Goal: Transaction & Acquisition: Purchase product/service

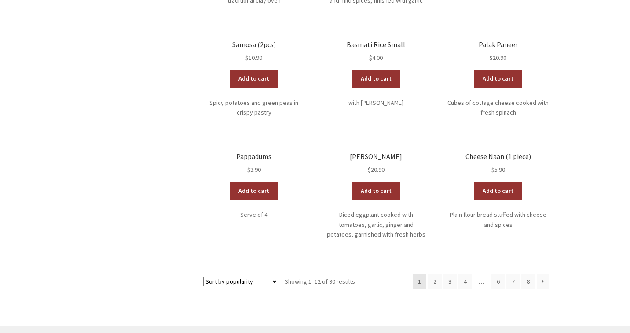
scroll to position [424, 0]
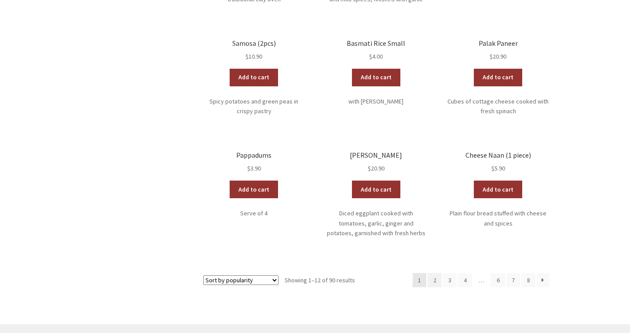
click at [435, 273] on link "2" at bounding box center [435, 280] width 14 height 14
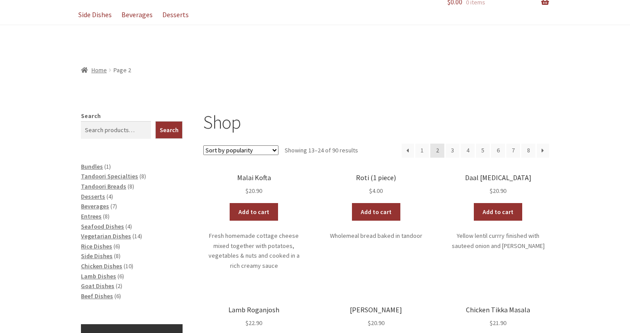
scroll to position [96, 0]
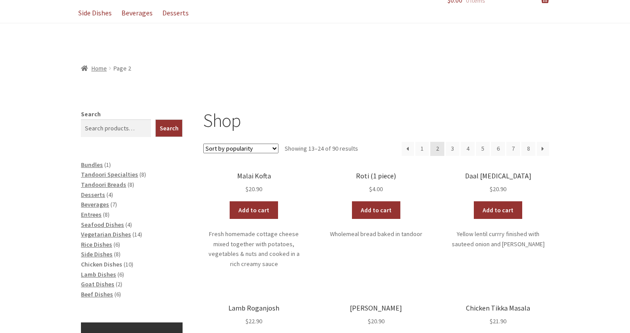
click at [98, 260] on span "Chicken Dishes" at bounding box center [101, 264] width 41 height 8
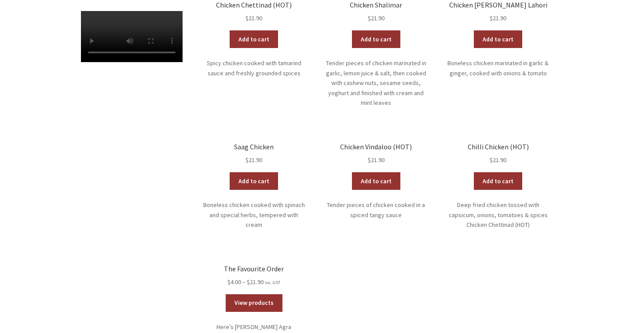
scroll to position [377, 0]
click at [262, 294] on link "View products" at bounding box center [254, 303] width 57 height 18
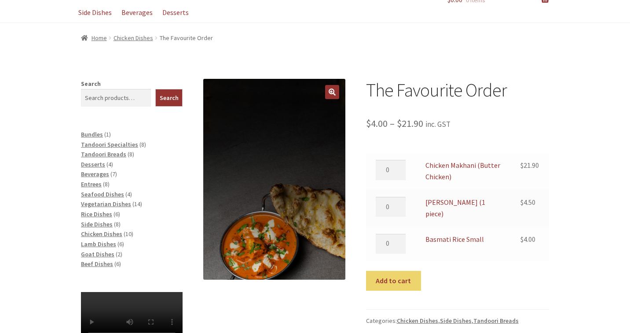
scroll to position [98, 0]
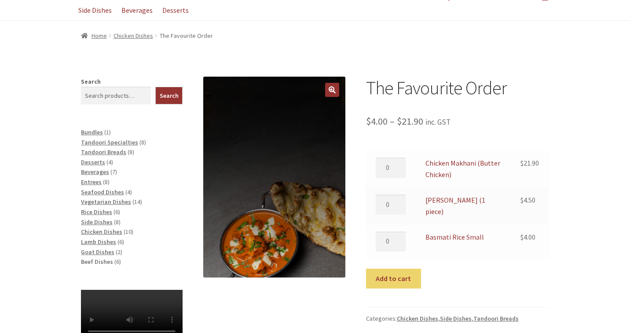
click at [98, 258] on span "Beef Dishes" at bounding box center [97, 262] width 32 height 8
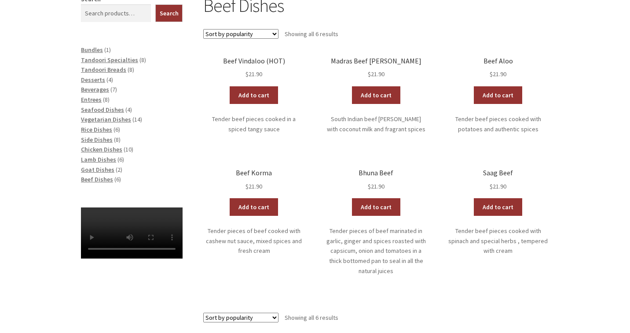
scroll to position [180, 0]
click at [109, 145] on span "Chicken Dishes" at bounding box center [101, 149] width 41 height 8
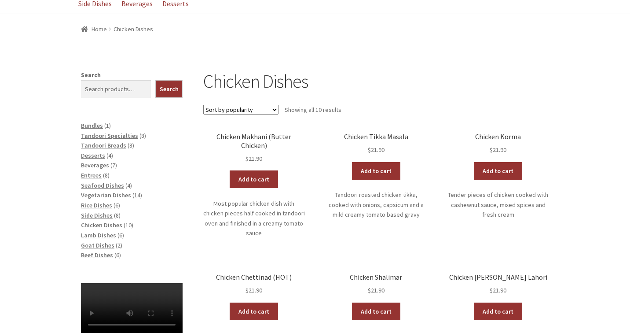
scroll to position [140, 0]
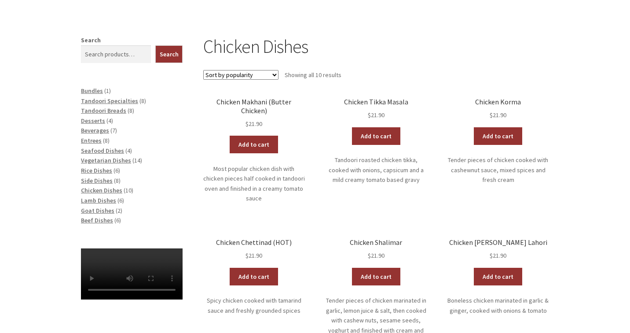
click at [498, 99] on h2 "Chicken Korma" at bounding box center [499, 102] width 102 height 8
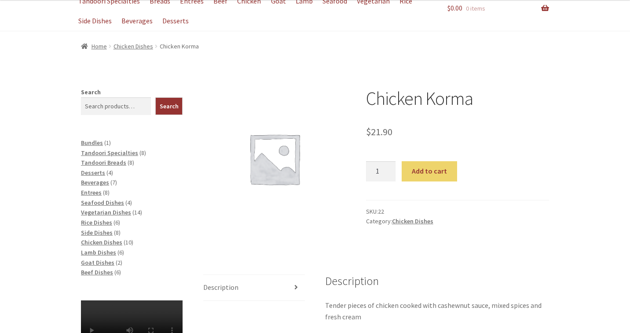
scroll to position [85, 0]
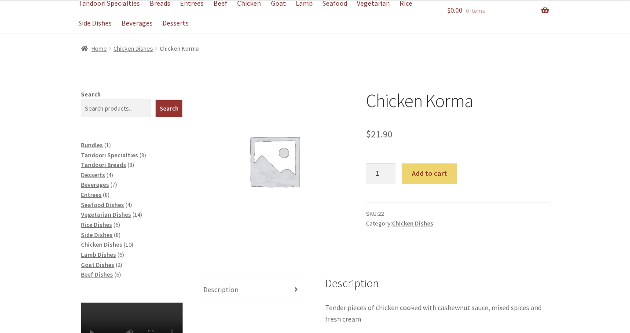
click at [106, 240] on span "Chicken Dishes" at bounding box center [101, 244] width 41 height 8
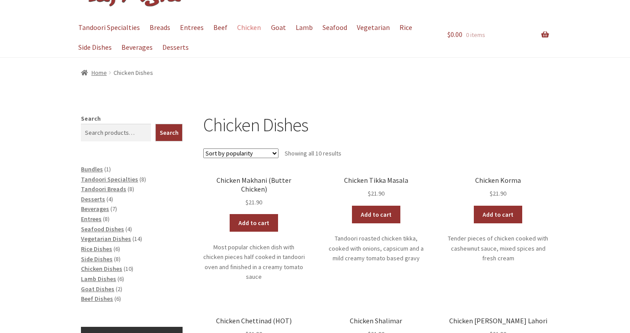
scroll to position [62, 0]
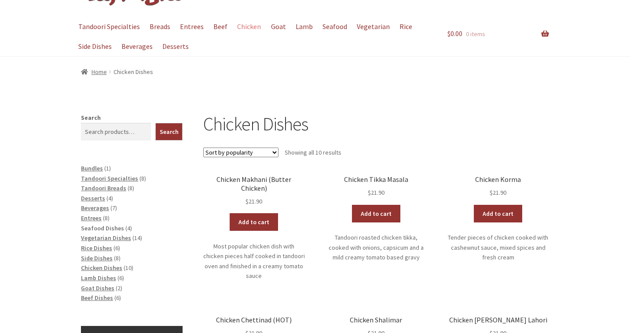
click at [111, 226] on span "Seafood Dishes" at bounding box center [102, 228] width 43 height 8
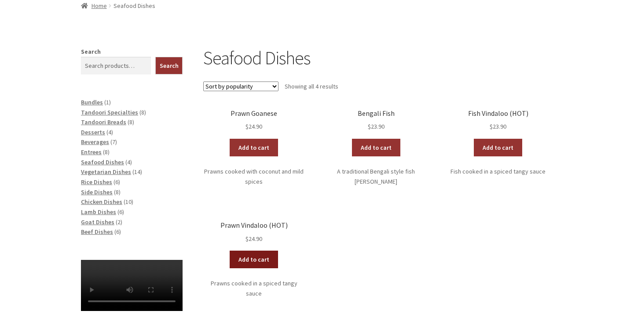
scroll to position [129, 0]
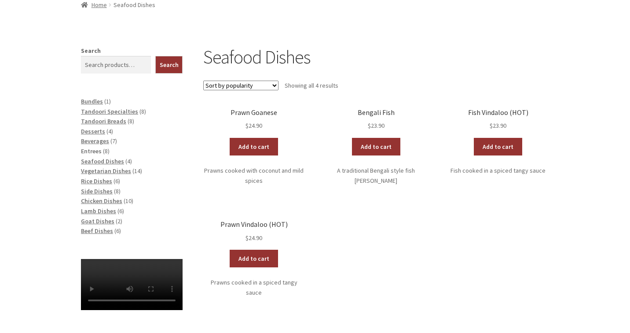
click at [98, 147] on span "Entrees" at bounding box center [91, 151] width 21 height 8
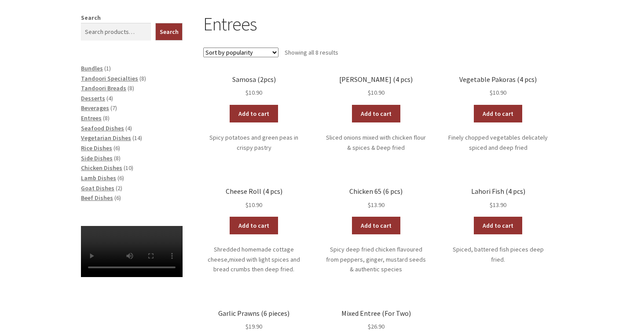
scroll to position [164, 0]
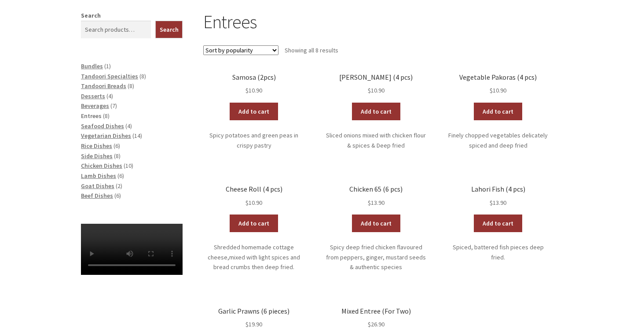
click at [93, 112] on span "Entrees" at bounding box center [91, 116] width 21 height 8
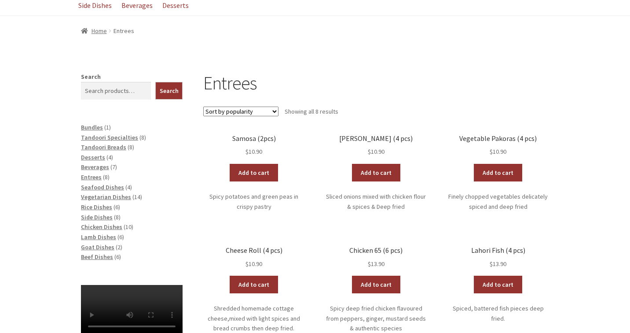
scroll to position [106, 0]
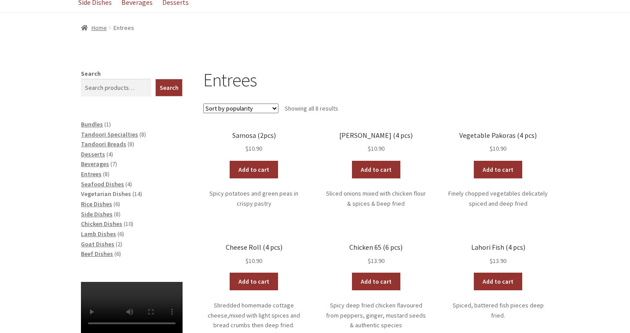
click at [114, 193] on span "Vegetarian Dishes" at bounding box center [106, 194] width 50 height 8
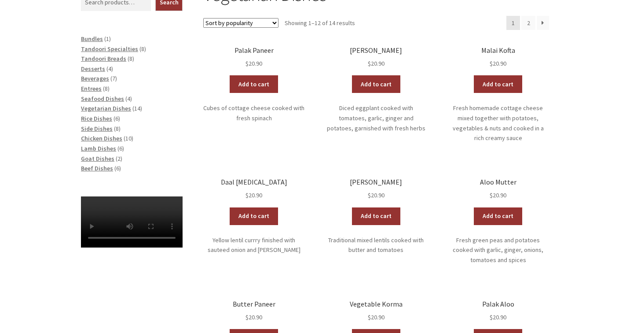
scroll to position [182, 0]
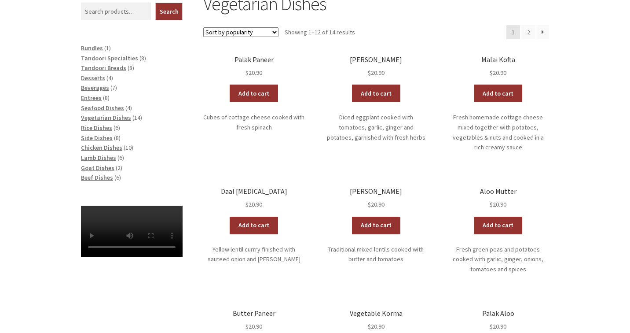
click at [503, 59] on h2 "Malai Kofta" at bounding box center [499, 59] width 102 height 8
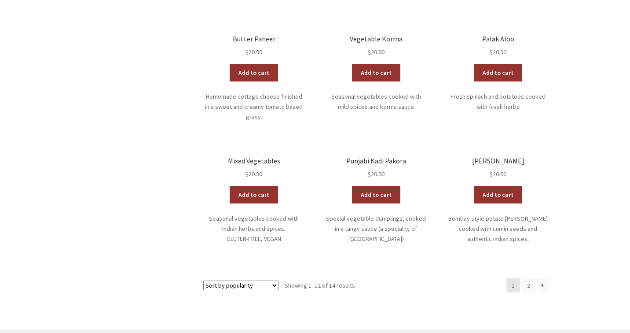
scroll to position [457, 0]
click at [534, 278] on link "2" at bounding box center [529, 285] width 14 height 14
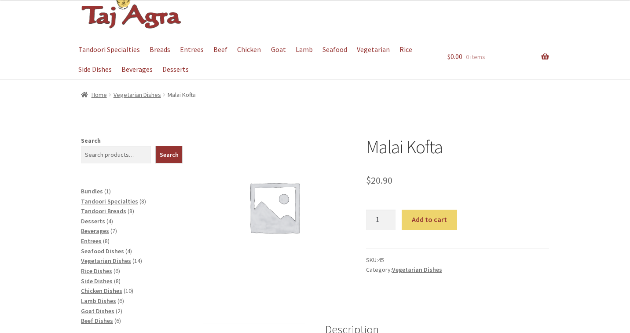
scroll to position [40, 0]
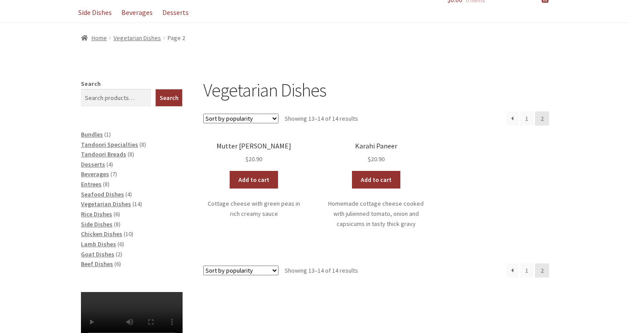
scroll to position [96, 0]
click at [528, 268] on link "1" at bounding box center [527, 270] width 14 height 14
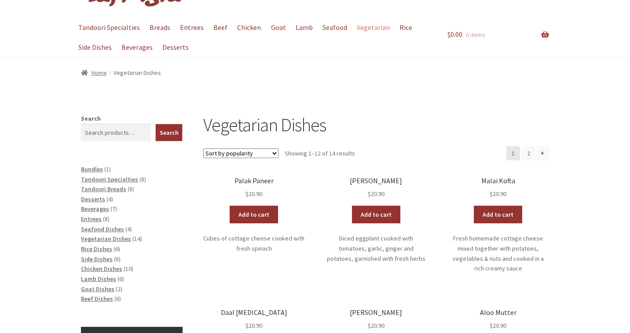
scroll to position [64, 0]
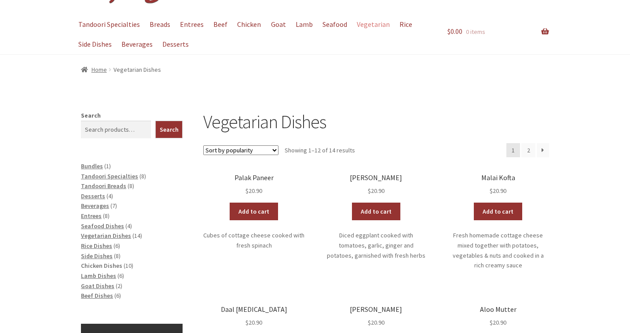
click at [98, 261] on span "Chicken Dishes" at bounding box center [101, 265] width 41 height 8
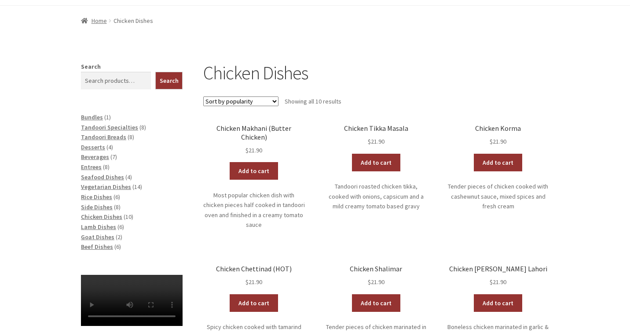
scroll to position [114, 0]
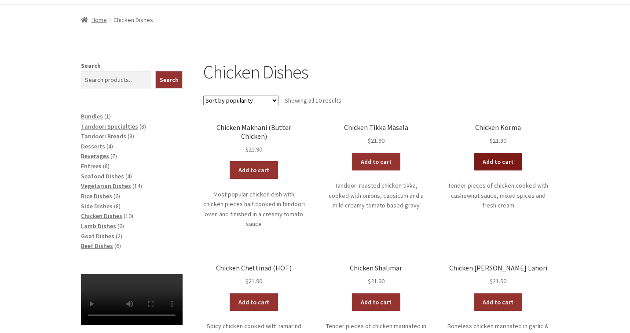
click at [493, 159] on link "Add to cart" at bounding box center [498, 162] width 48 height 18
click at [118, 133] on span "Tandoori Breads" at bounding box center [103, 136] width 45 height 8
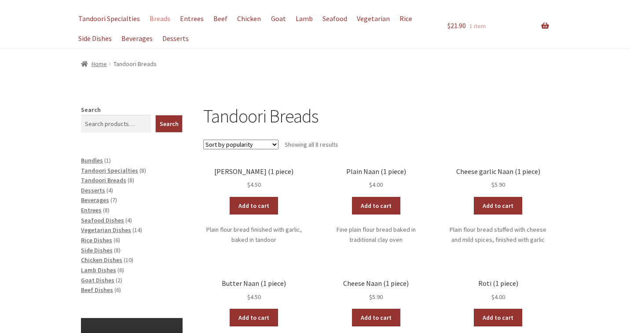
scroll to position [73, 0]
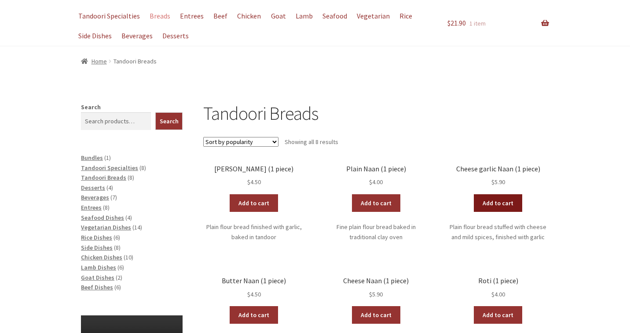
click at [501, 202] on link "Add to cart" at bounding box center [498, 203] width 48 height 18
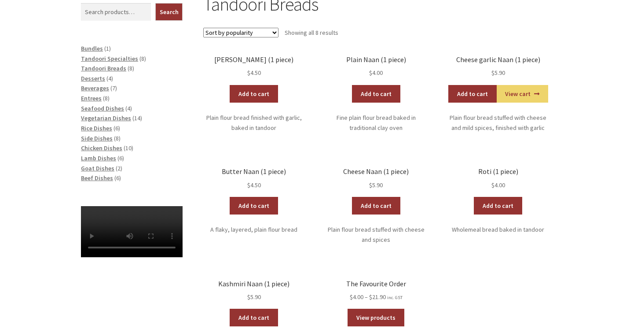
scroll to position [180, 0]
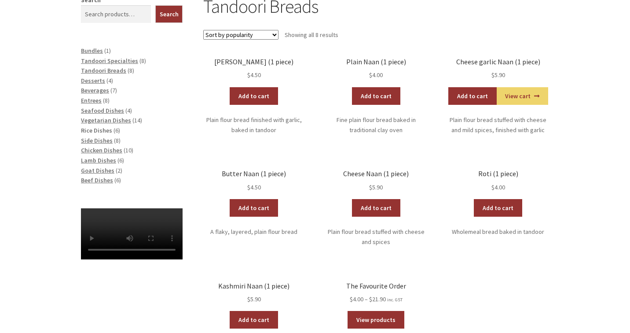
click at [103, 126] on span "Rice Dishes" at bounding box center [96, 130] width 31 height 8
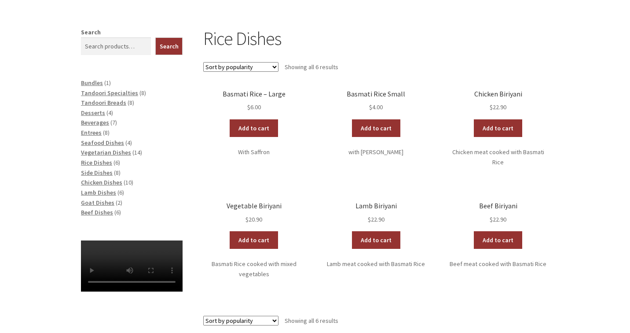
scroll to position [149, 0]
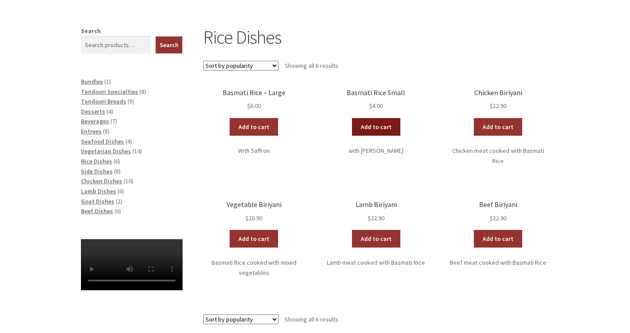
click at [389, 133] on link "Add to cart" at bounding box center [376, 127] width 48 height 18
click at [101, 150] on span "Vegetarian Dishes" at bounding box center [106, 151] width 50 height 8
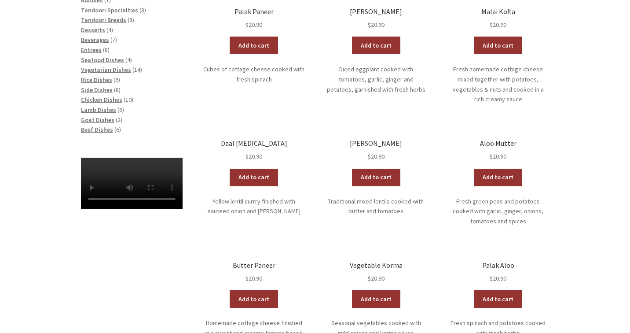
scroll to position [206, 0]
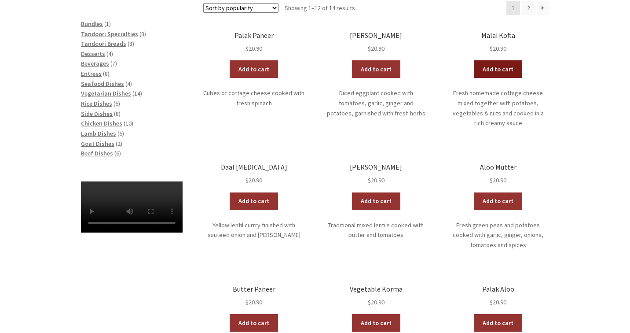
click at [501, 70] on link "Add to cart" at bounding box center [498, 69] width 48 height 18
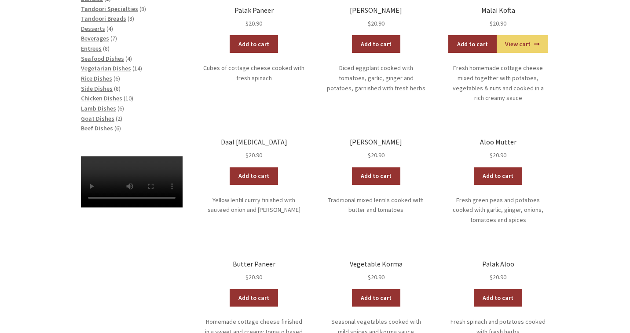
scroll to position [229, 0]
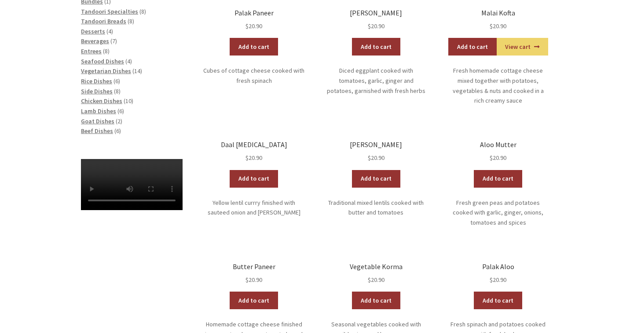
click at [378, 140] on h2 "[PERSON_NAME]" at bounding box center [376, 144] width 102 height 8
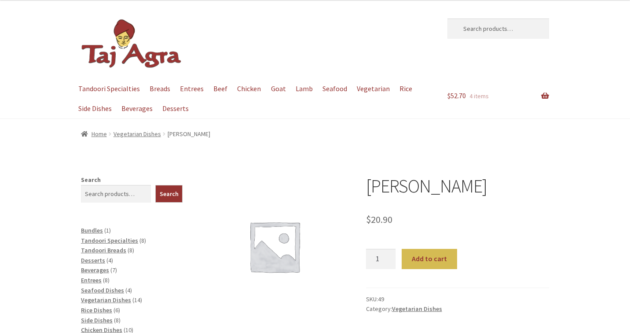
click at [426, 258] on button "Add to cart" at bounding box center [429, 259] width 55 height 20
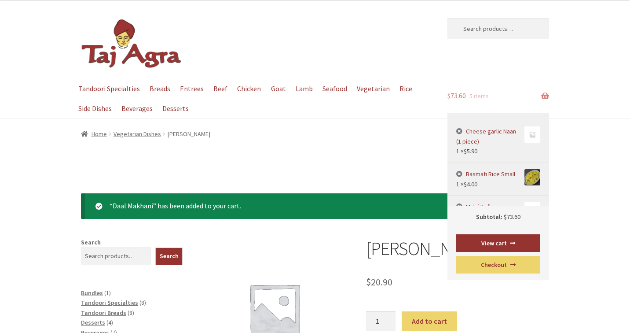
scroll to position [28, 0]
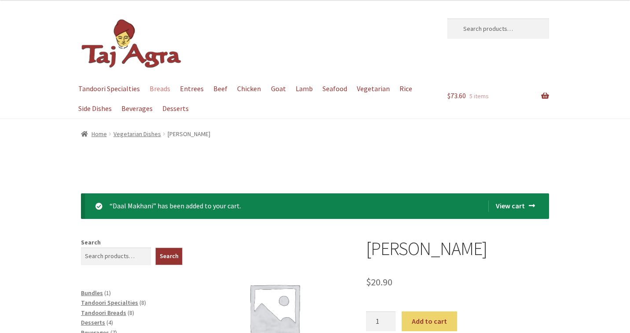
click at [165, 91] on link "Breads" at bounding box center [159, 89] width 29 height 20
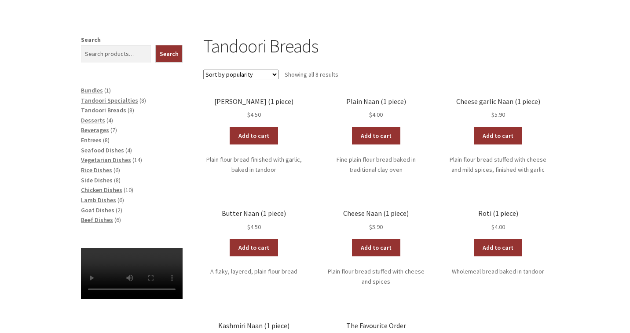
scroll to position [140, 0]
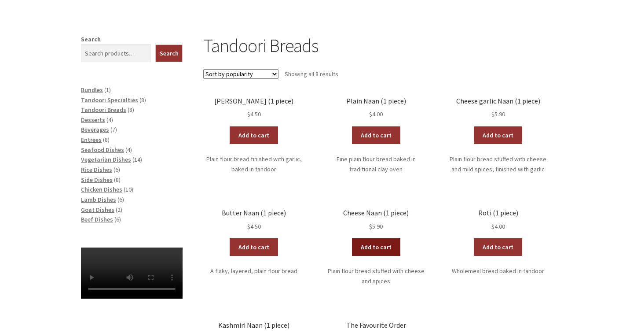
click at [376, 247] on link "Add to cart" at bounding box center [376, 247] width 48 height 18
click at [98, 118] on span "Desserts" at bounding box center [93, 120] width 24 height 8
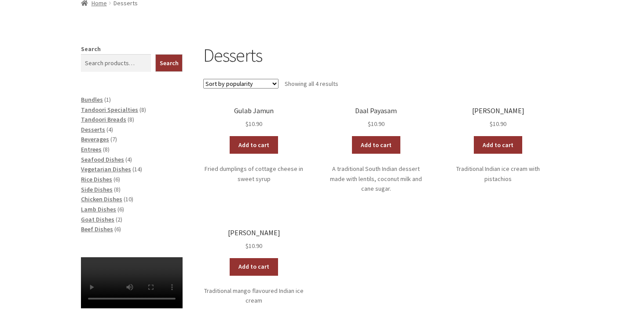
scroll to position [132, 0]
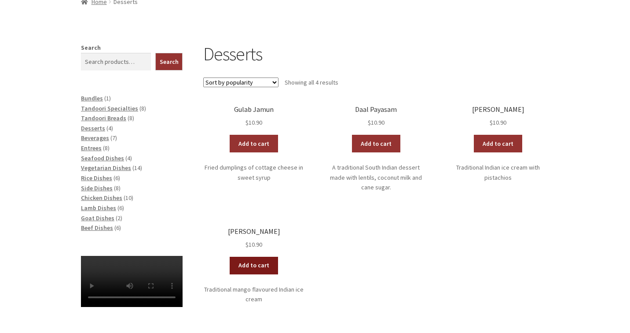
click at [254, 258] on link "Add to cart" at bounding box center [254, 266] width 48 height 18
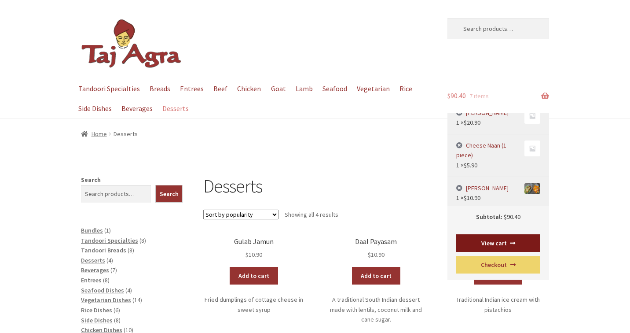
scroll to position [152, 0]
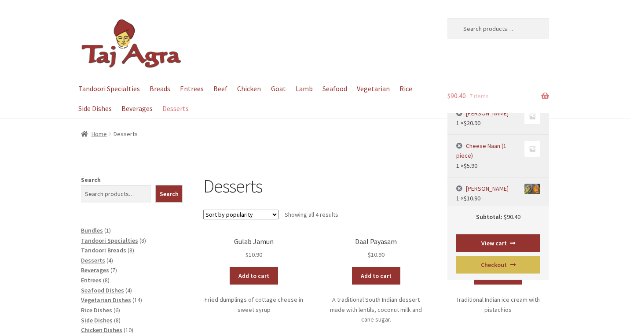
click at [498, 263] on link "Checkout" at bounding box center [499, 265] width 85 height 18
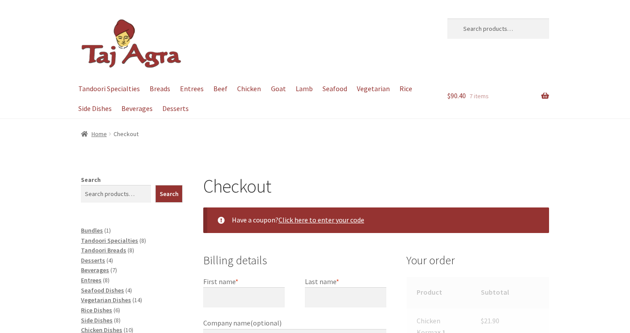
select select "ACT"
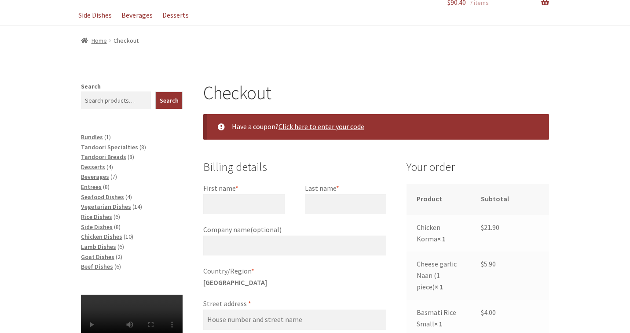
scroll to position [117, 0]
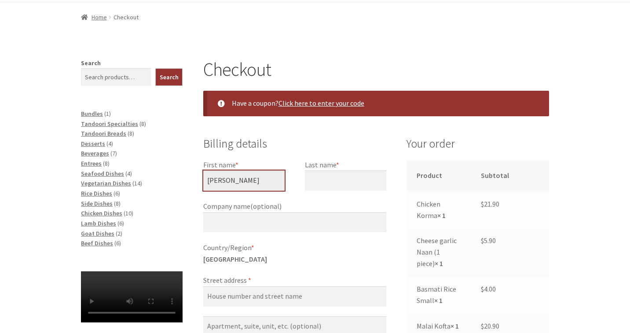
type input "Emily"
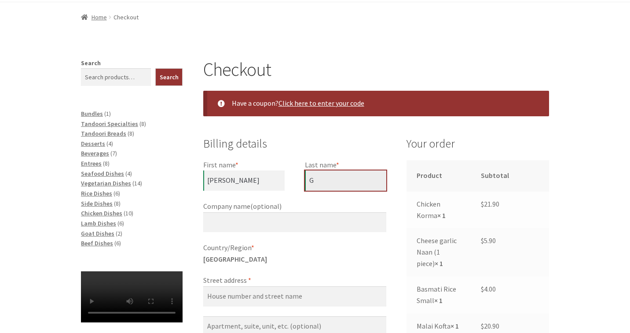
click at [324, 178] on input "G" at bounding box center [345, 180] width 81 height 20
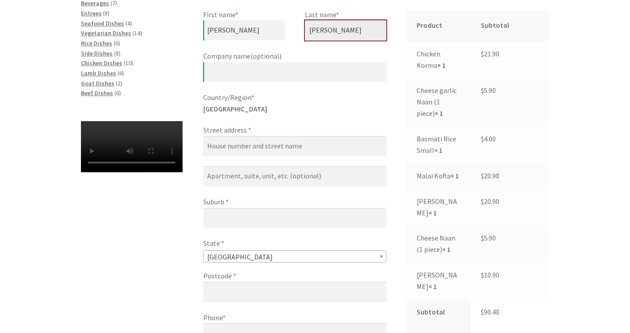
type input "Gibson"
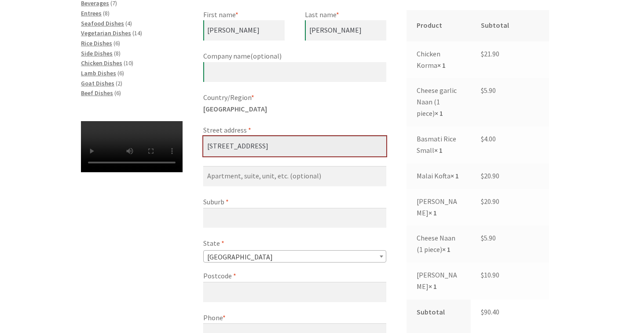
type input "[STREET_ADDRESS]"
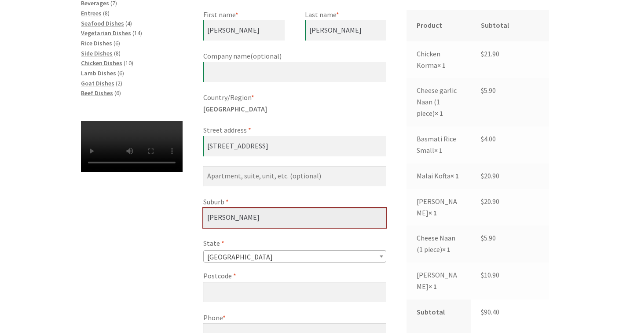
type input "Downer"
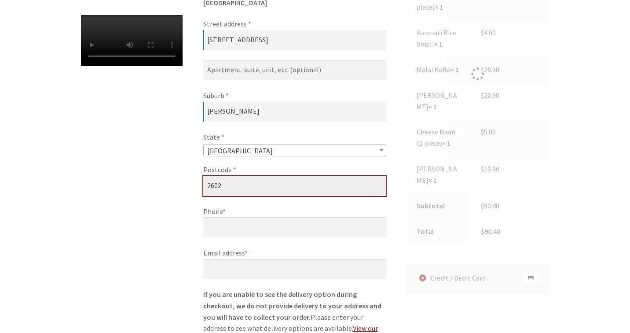
scroll to position [373, 0]
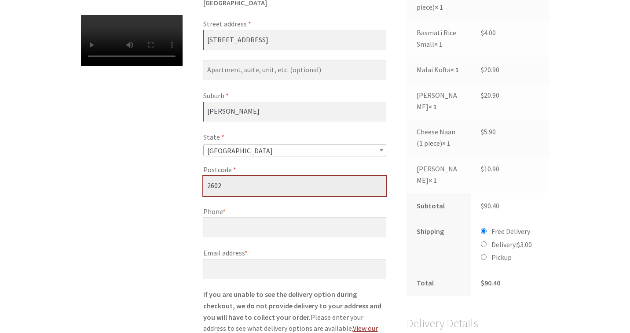
type input "2602"
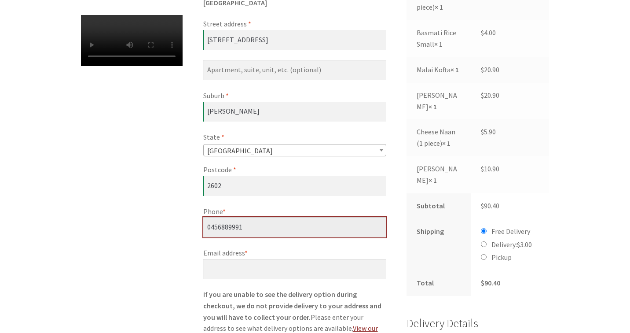
type input "0456889991"
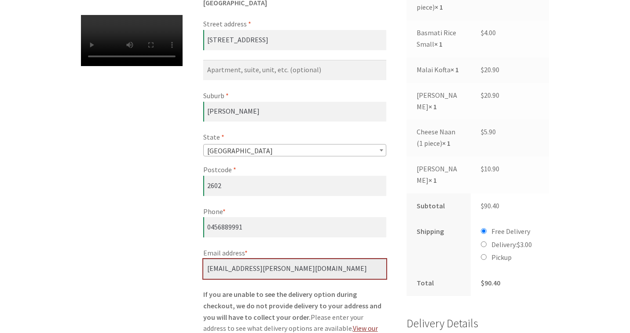
type input "em.c.gibson@gmail.com.au"
click at [484, 241] on input "Delivery: $ 3.00" at bounding box center [484, 244] width 6 height 6
radio input "true"
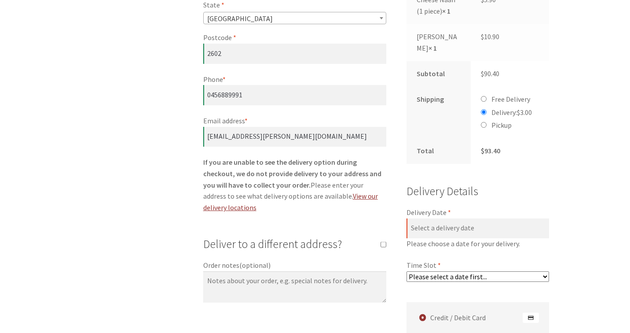
scroll to position [528, 0]
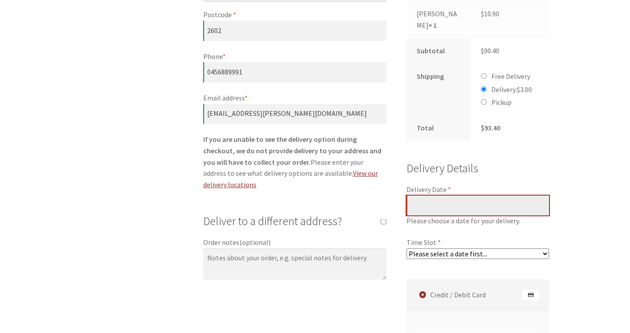
click at [454, 195] on input "Delivery Date *" at bounding box center [478, 205] width 143 height 20
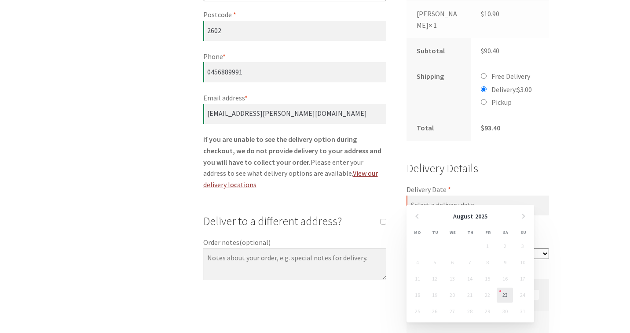
click at [505, 298] on link "23" at bounding box center [505, 294] width 16 height 15
type input "[DATE]"
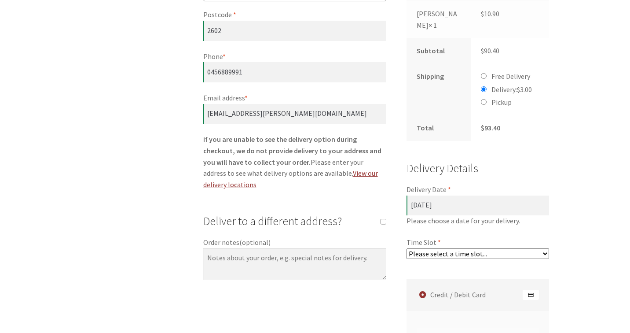
select select "60c2ef62db861/1|0.00"
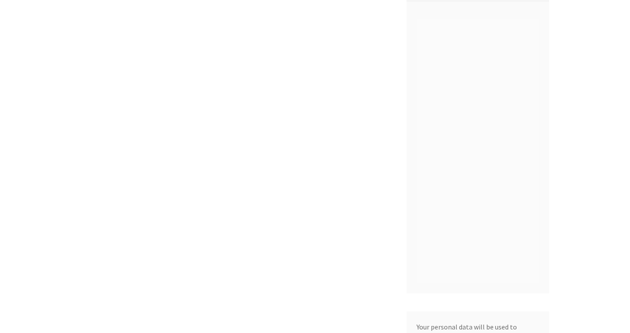
scroll to position [839, 0]
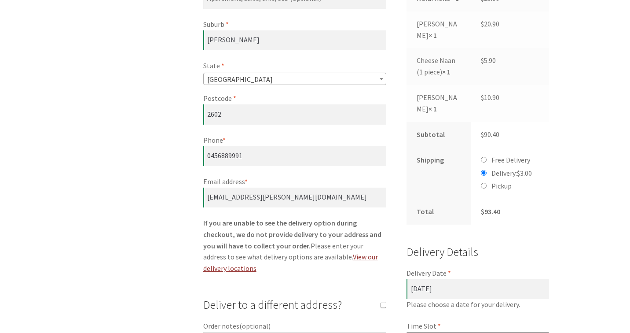
scroll to position [446, 0]
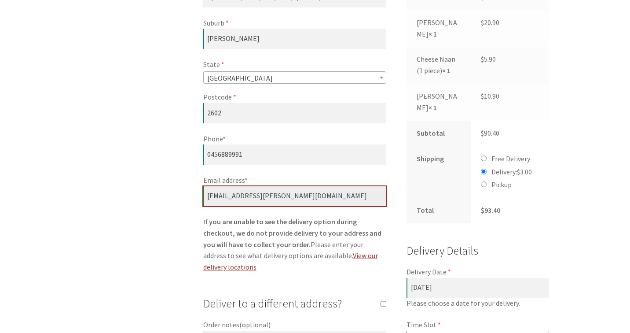
click at [297, 194] on input "em.c.gibson@gmail.com.au" at bounding box center [294, 196] width 183 height 20
drag, startPoint x: 294, startPoint y: 189, endPoint x: 280, endPoint y: 190, distance: 13.2
click at [280, 190] on input "em.c.gibson@gmail.com.au" at bounding box center [294, 196] width 183 height 20
type input "[EMAIL_ADDRESS][PERSON_NAME][DOMAIN_NAME]"
click at [392, 218] on form "Billing details First name * Emily Last name * Gibson Company name (optional) C…" at bounding box center [376, 323] width 346 height 1035
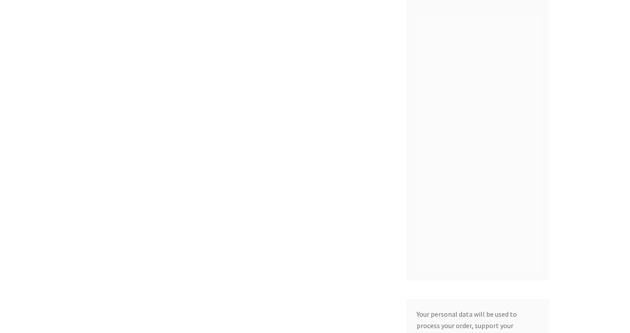
scroll to position [845, 0]
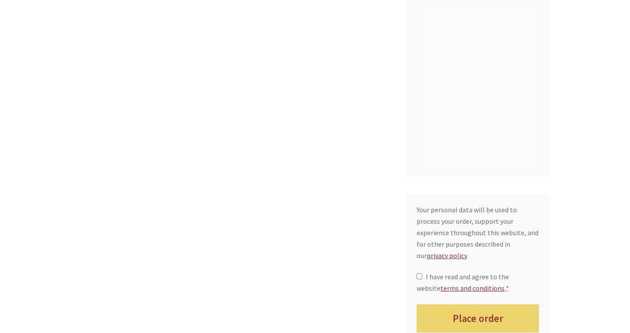
click at [422, 273] on input "I have read and agree to the website terms and conditions *" at bounding box center [420, 276] width 6 height 6
checkbox input "true"
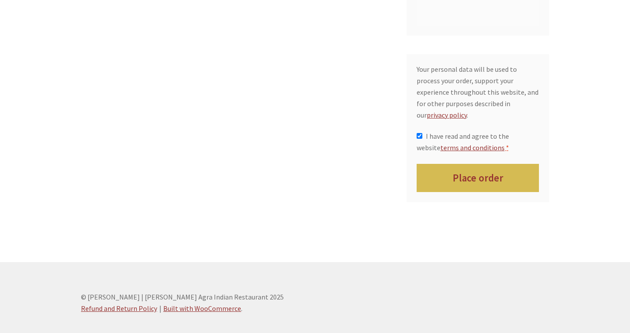
scroll to position [985, 0]
click at [459, 165] on button "Place order" at bounding box center [478, 179] width 123 height 29
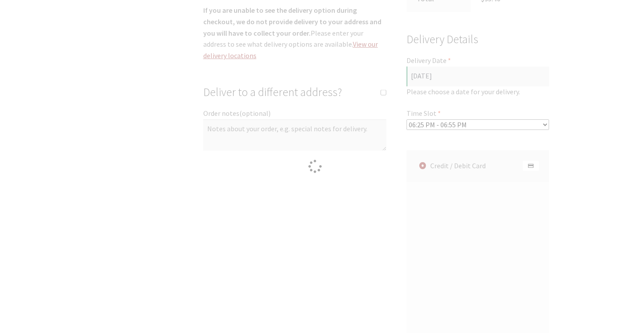
scroll to position [656, 0]
